Goal: Check status

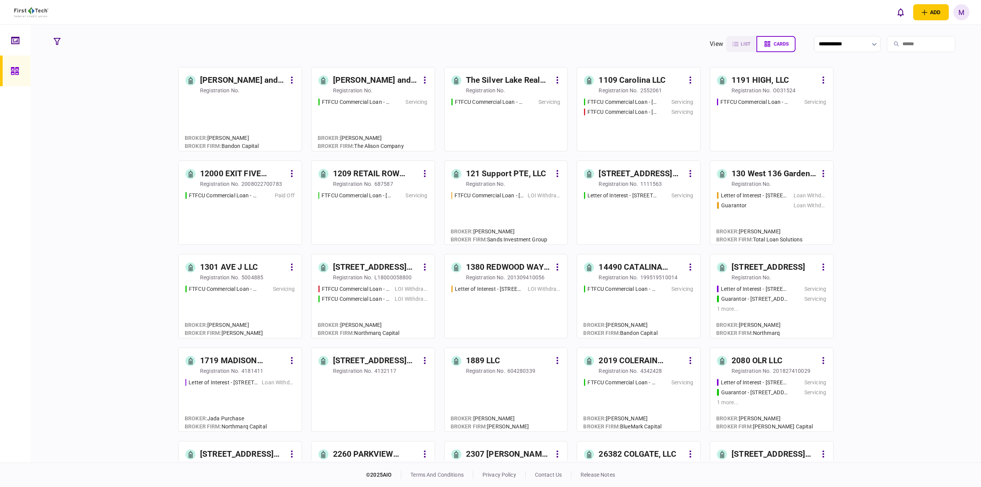
click at [905, 46] on input "search" at bounding box center [921, 44] width 69 height 16
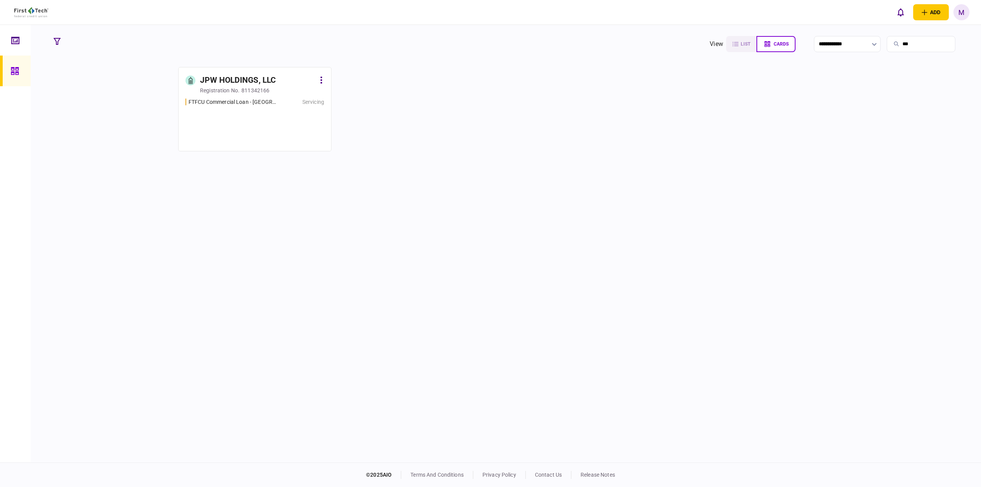
type input "***"
click at [270, 113] on div "FTFCU Commercial Loan - [GEOGRAPHIC_DATA] & [GEOGRAPHIC_DATA] [GEOGRAPHIC_DATA]…" at bounding box center [255, 121] width 139 height 46
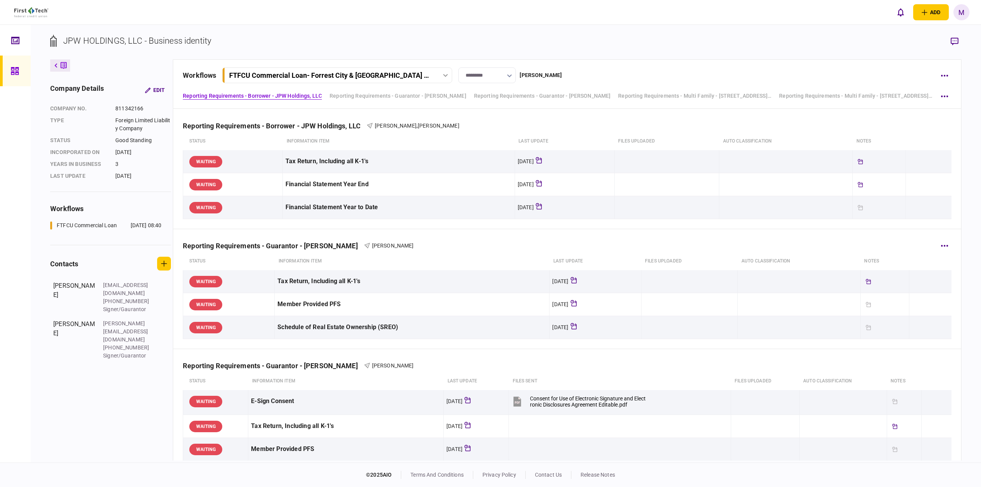
click at [640, 229] on div "Reporting Requirements - Guarantor - [PERSON_NAME] [PERSON_NAME]" at bounding box center [567, 240] width 769 height 23
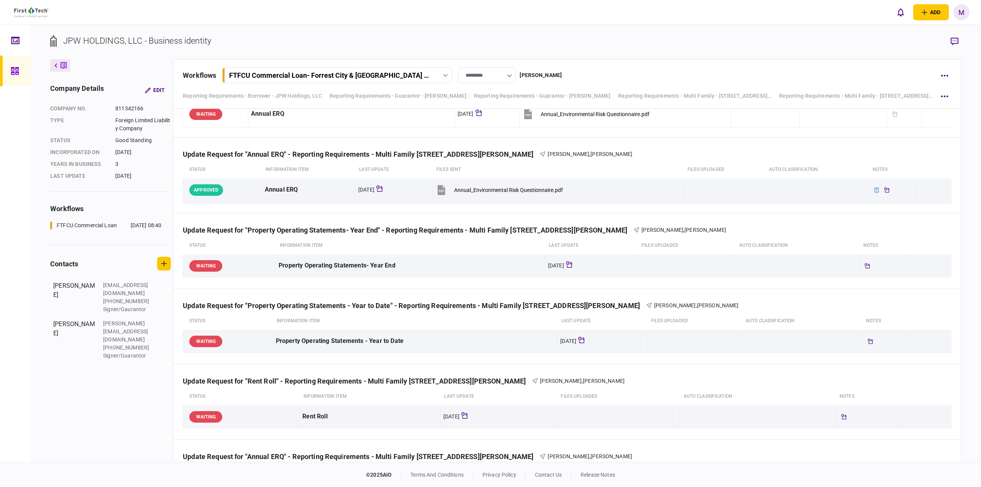
scroll to position [2238, 0]
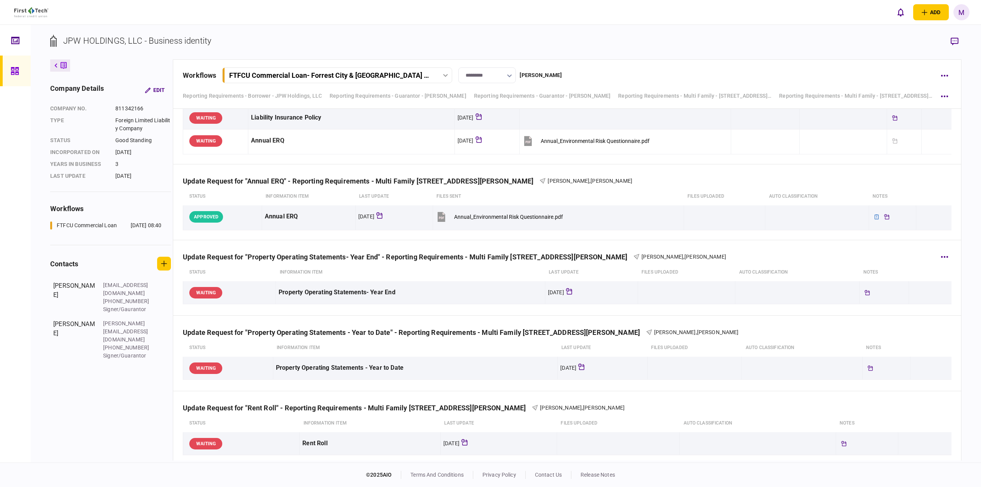
click at [530, 258] on div "Update Request for "Property Operating Statements- Year End" - Reporting Requir…" at bounding box center [408, 257] width 451 height 8
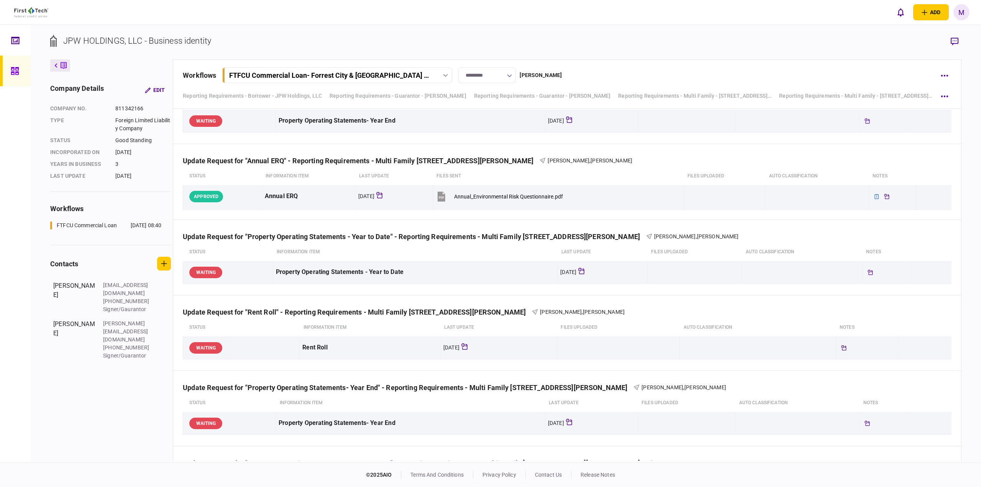
scroll to position [4737, 0]
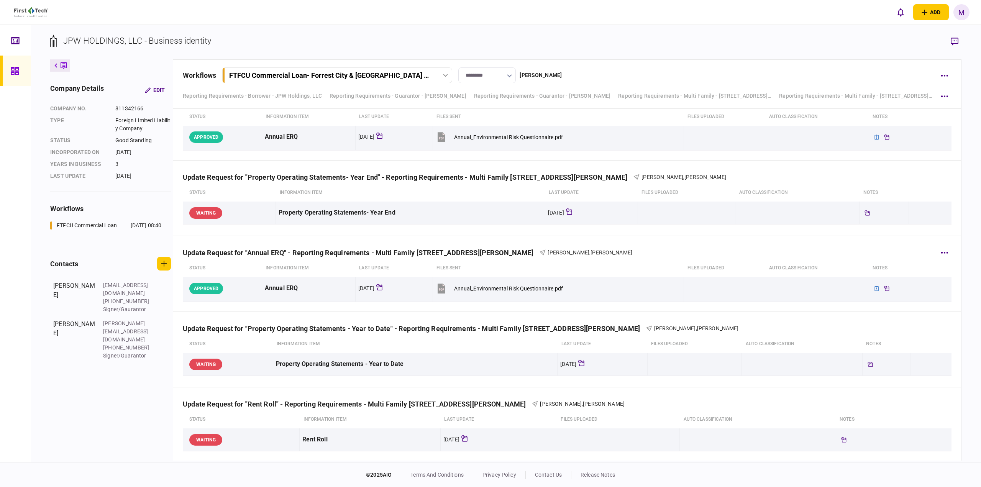
click at [784, 256] on div "Update Request for "Annual ERQ" - Reporting Requirements - Multi Family [STREET…" at bounding box center [567, 247] width 769 height 23
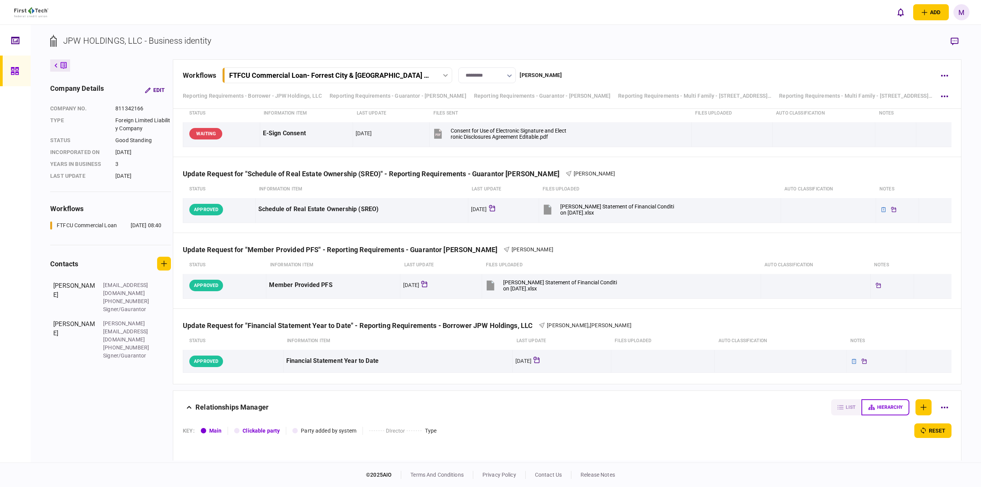
scroll to position [5488, 0]
